Goal: Find contact information: Find contact information

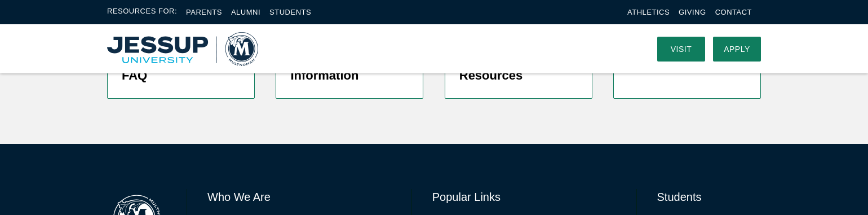
scroll to position [2924, 0]
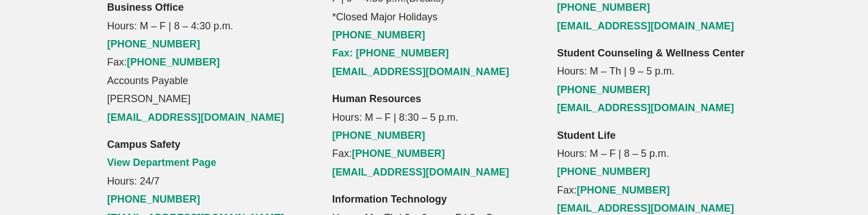
scroll to position [1353, 0]
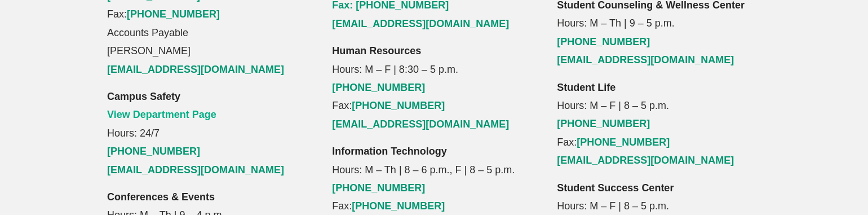
click at [159, 109] on link "View Department Page" at bounding box center [161, 114] width 109 height 11
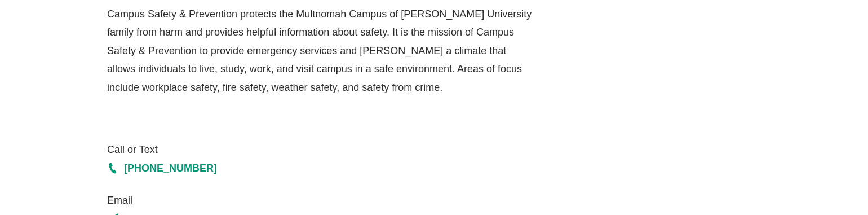
scroll to position [226, 0]
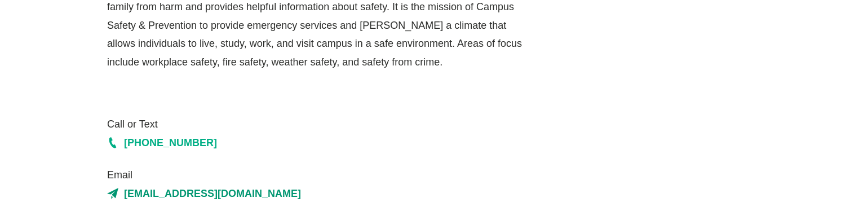
drag, startPoint x: 84, startPoint y: 150, endPoint x: 200, endPoint y: 148, distance: 116.2
click at [200, 148] on div "Campus Safety & Prevention Campus Safety & Prevention protects the Multnomah Ca…" at bounding box center [434, 67] width 722 height 439
copy link "[PHONE_NUMBER]"
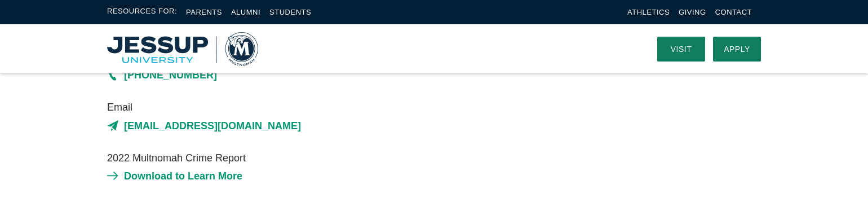
scroll to position [284, 0]
